Goal: Find specific page/section: Find specific page/section

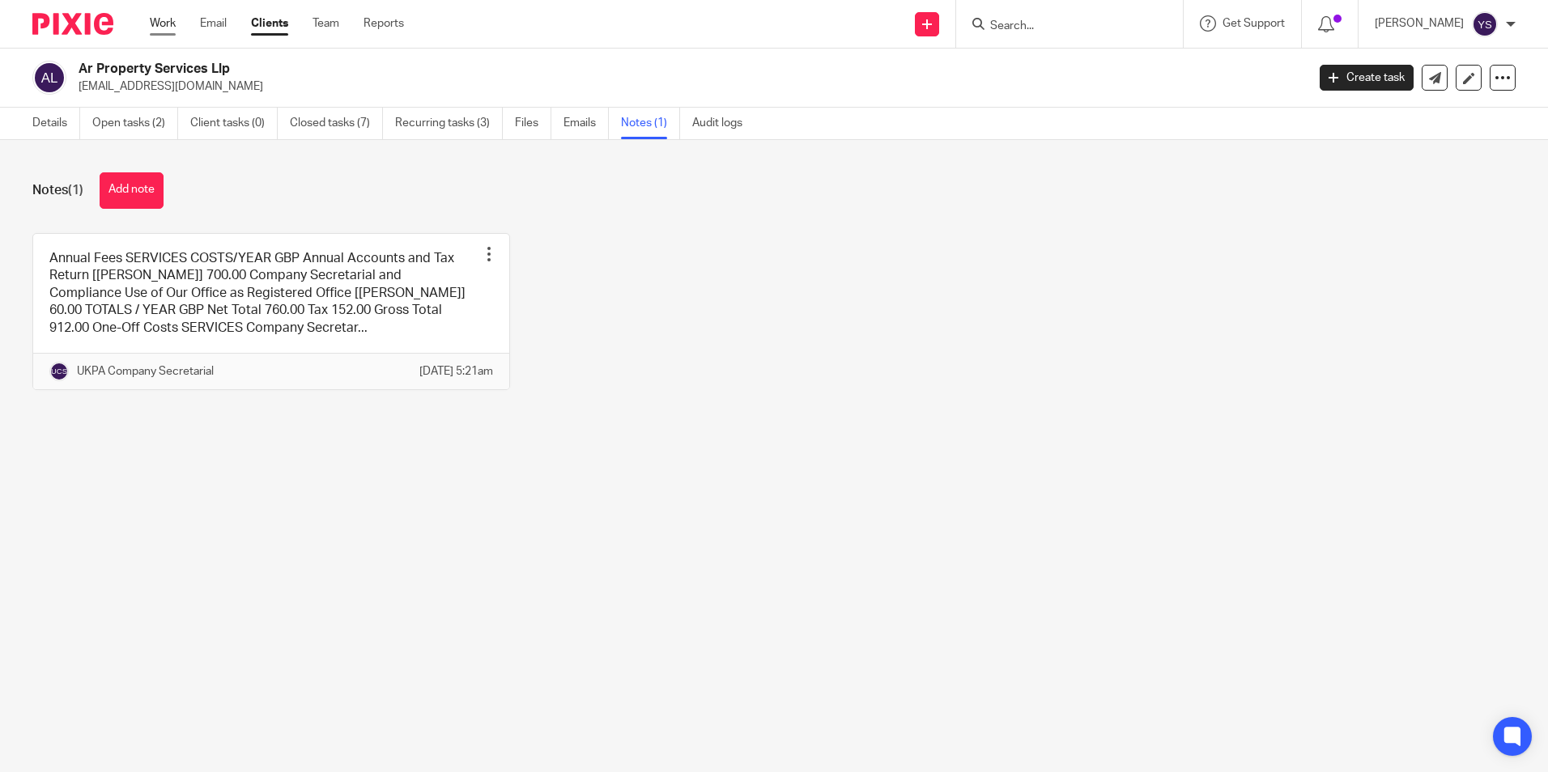
click at [167, 23] on link "Work" at bounding box center [163, 23] width 26 height 16
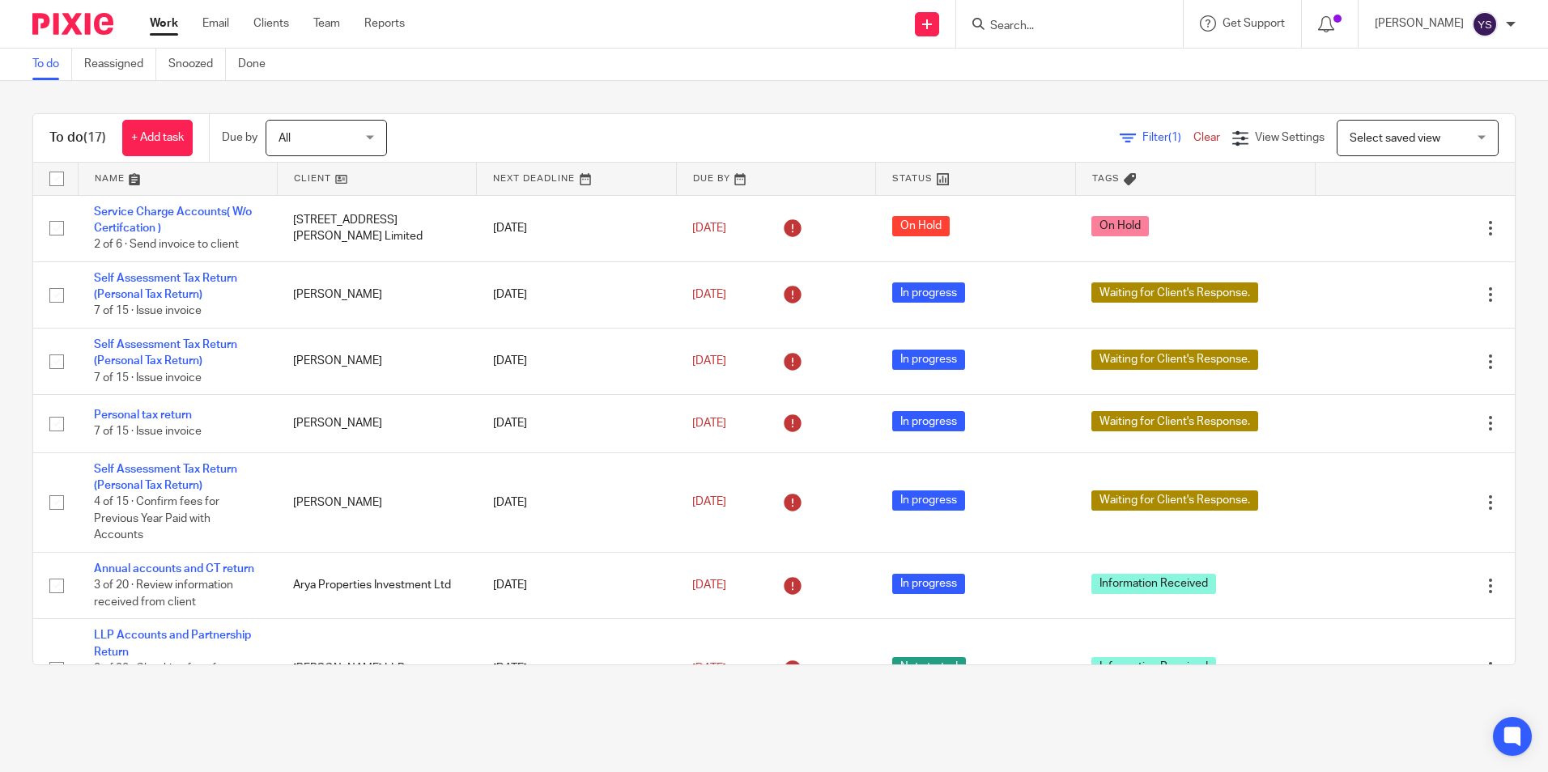
click at [1023, 33] on input "Search" at bounding box center [1061, 26] width 146 height 15
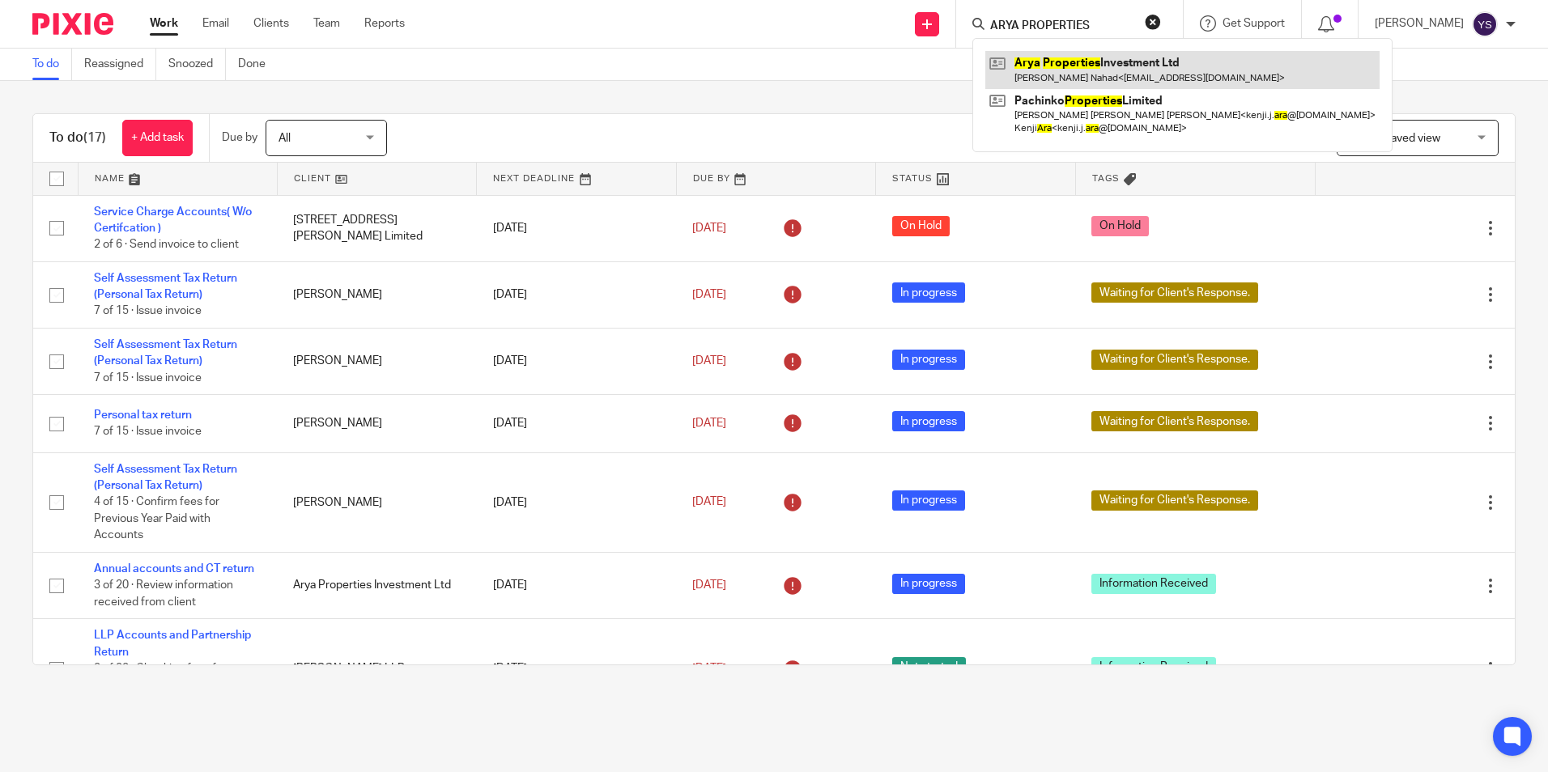
type input "ARYA PROPERTIES"
click at [1056, 67] on link at bounding box center [1182, 69] width 394 height 37
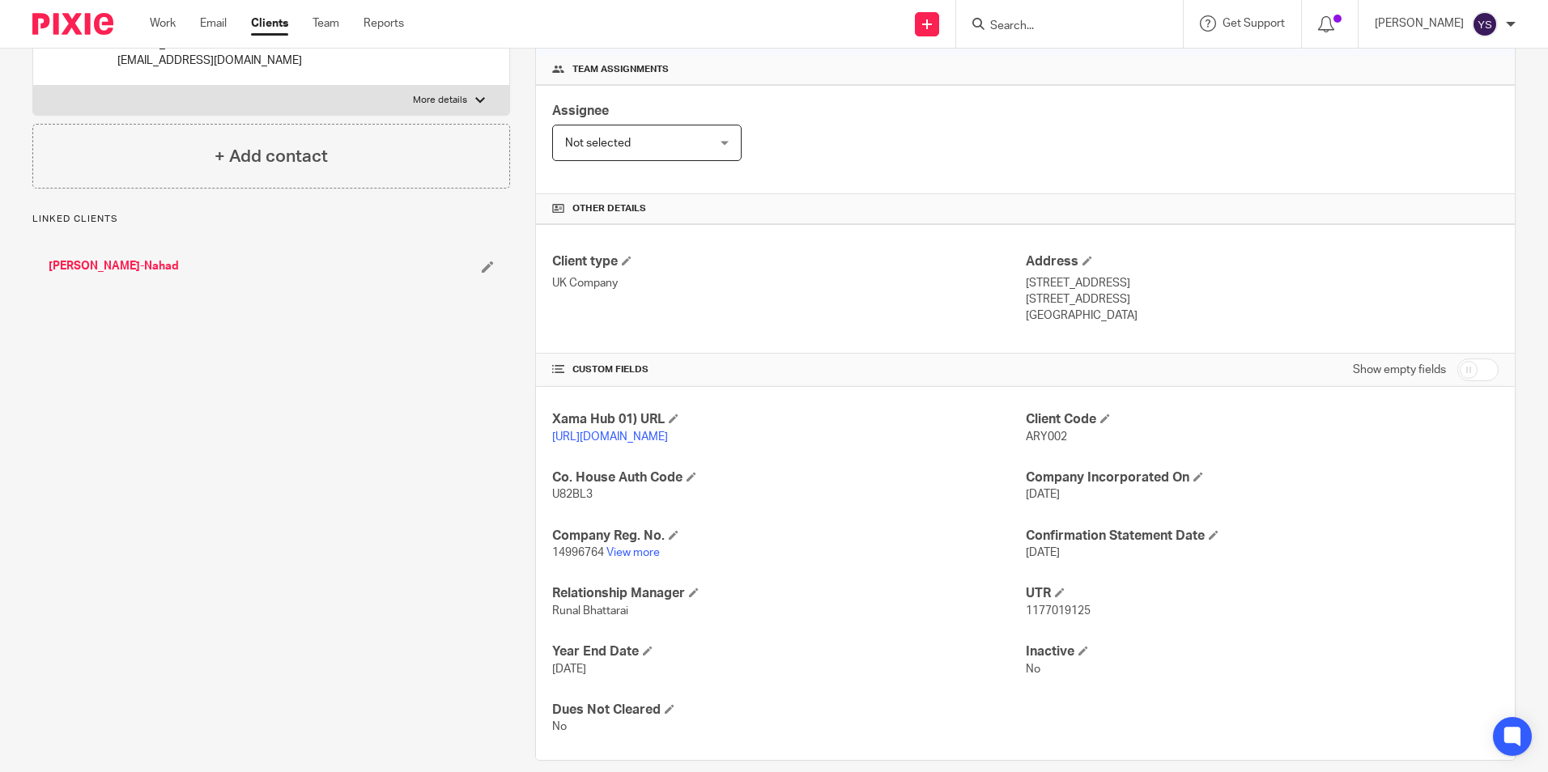
scroll to position [243, 0]
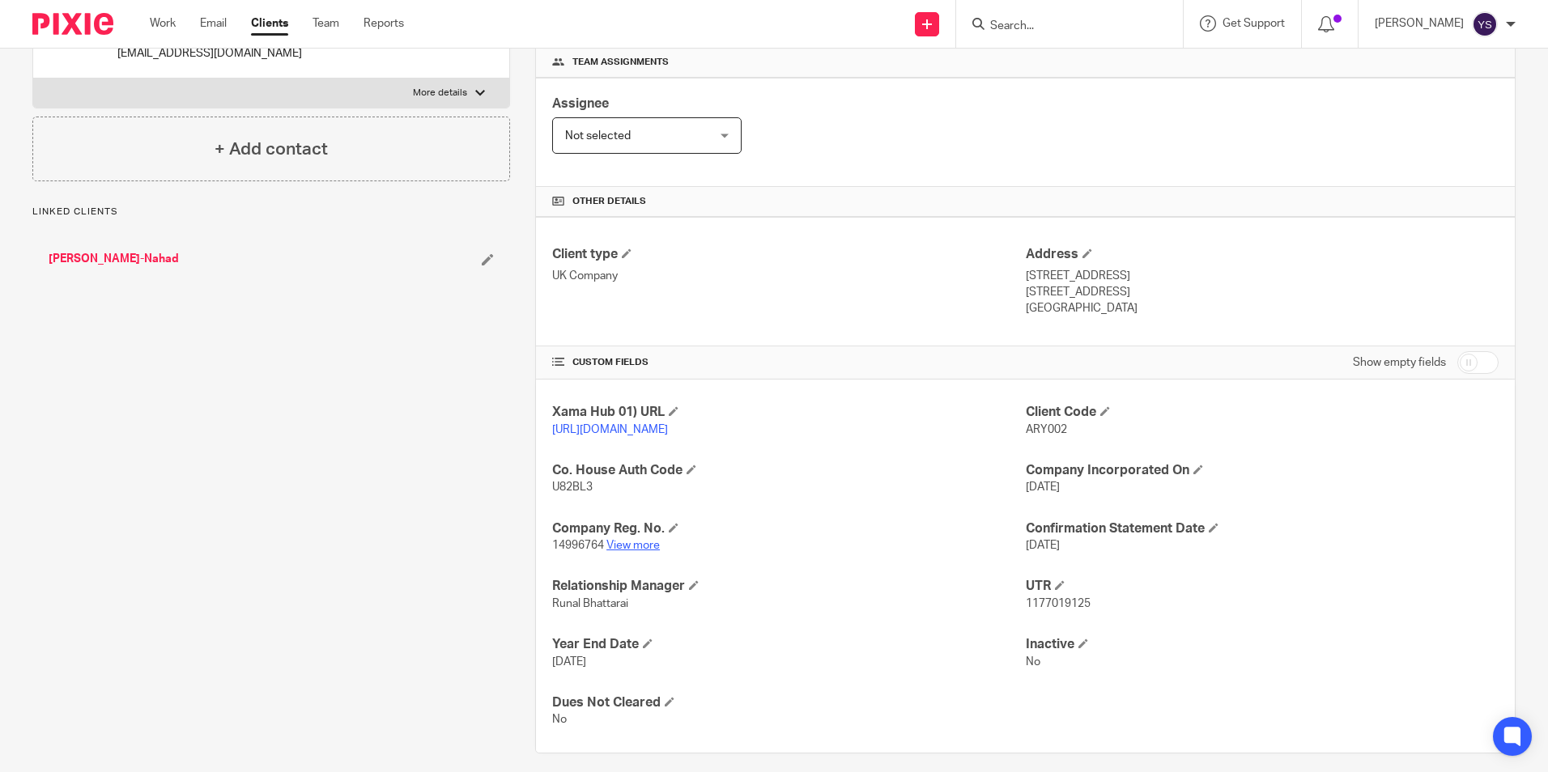
click at [631, 551] on link "View more" at bounding box center [632, 545] width 53 height 11
click at [614, 551] on link "View more" at bounding box center [632, 545] width 53 height 11
